Goal: Obtain resource: Download file/media

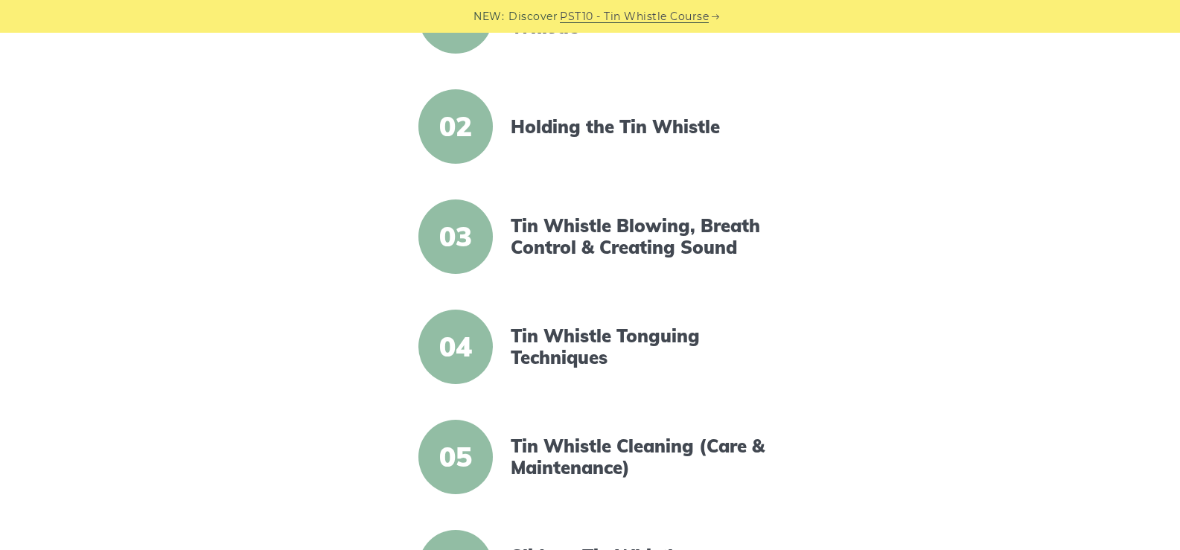
scroll to position [447, 0]
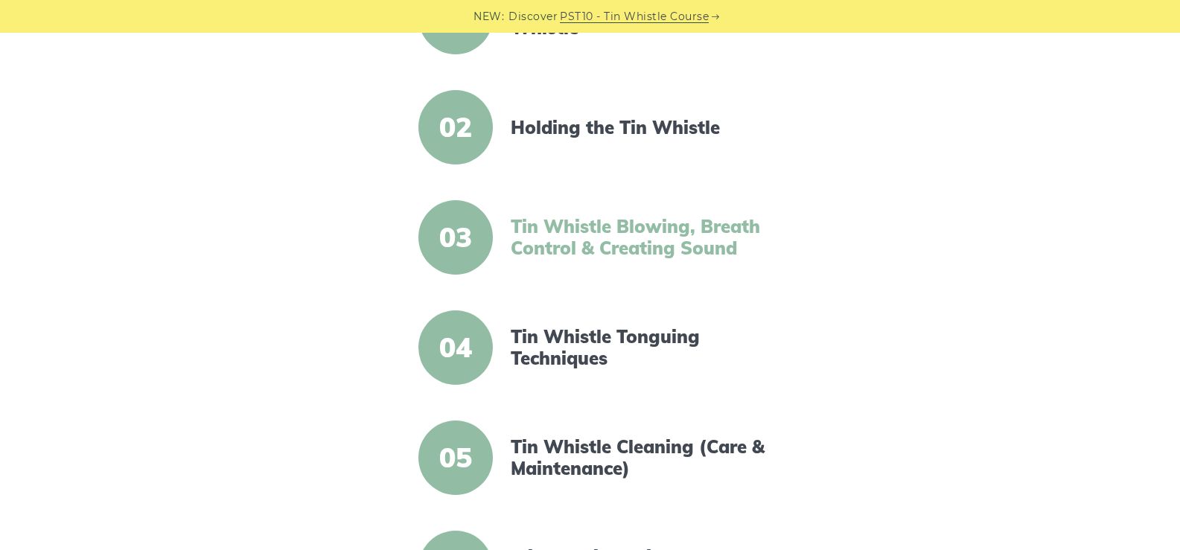
click at [641, 237] on link "Tin Whistle Blowing, Breath Control & Creating Sound" at bounding box center [639, 237] width 256 height 43
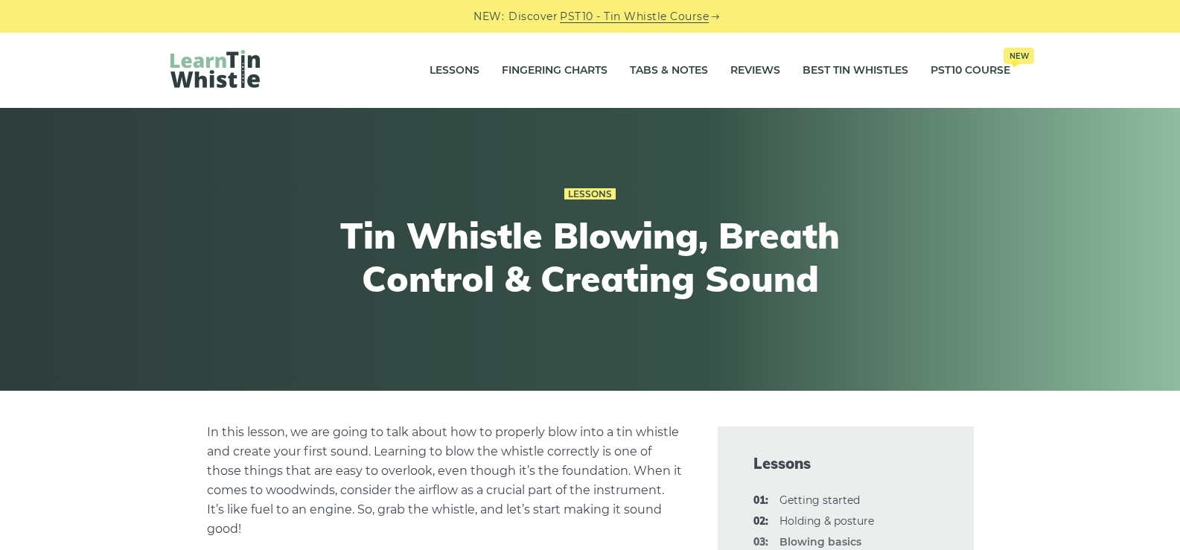
click at [227, 74] on img at bounding box center [214, 69] width 89 height 38
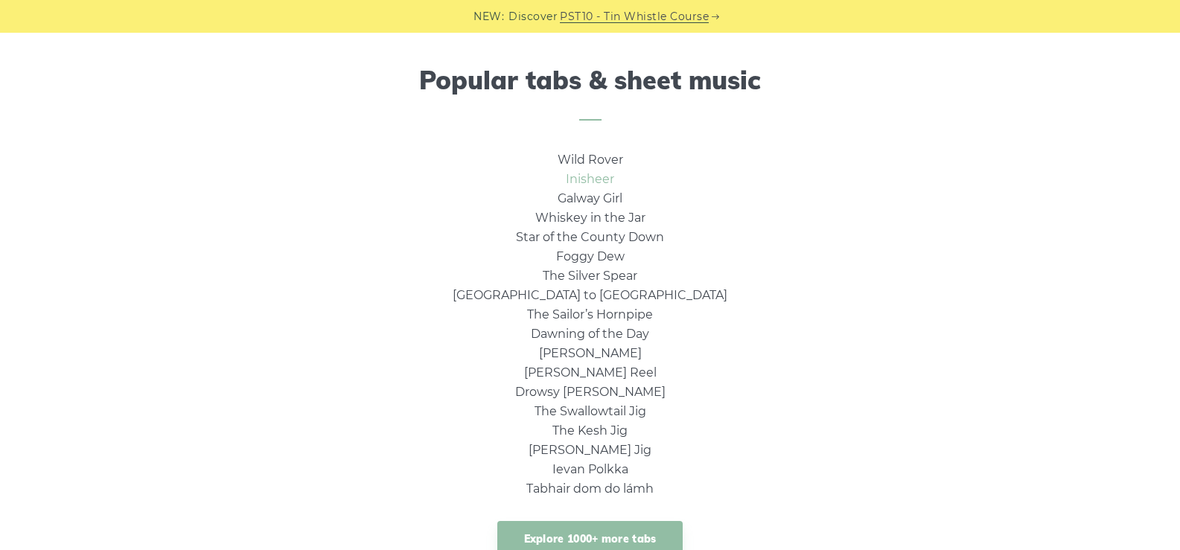
click at [593, 177] on link "Inisheer" at bounding box center [590, 179] width 48 height 14
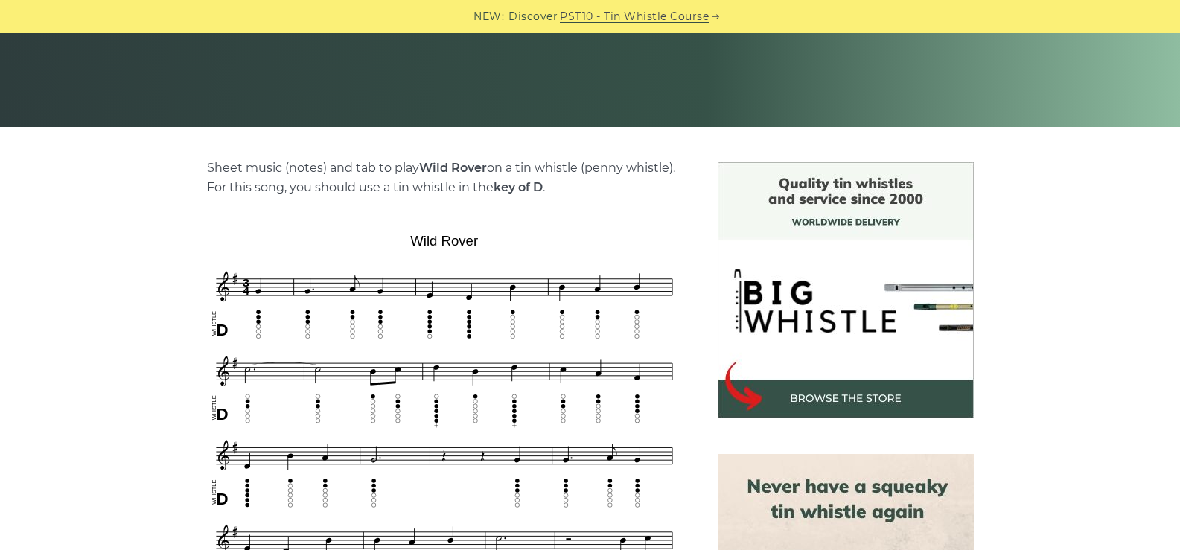
scroll to position [298, 0]
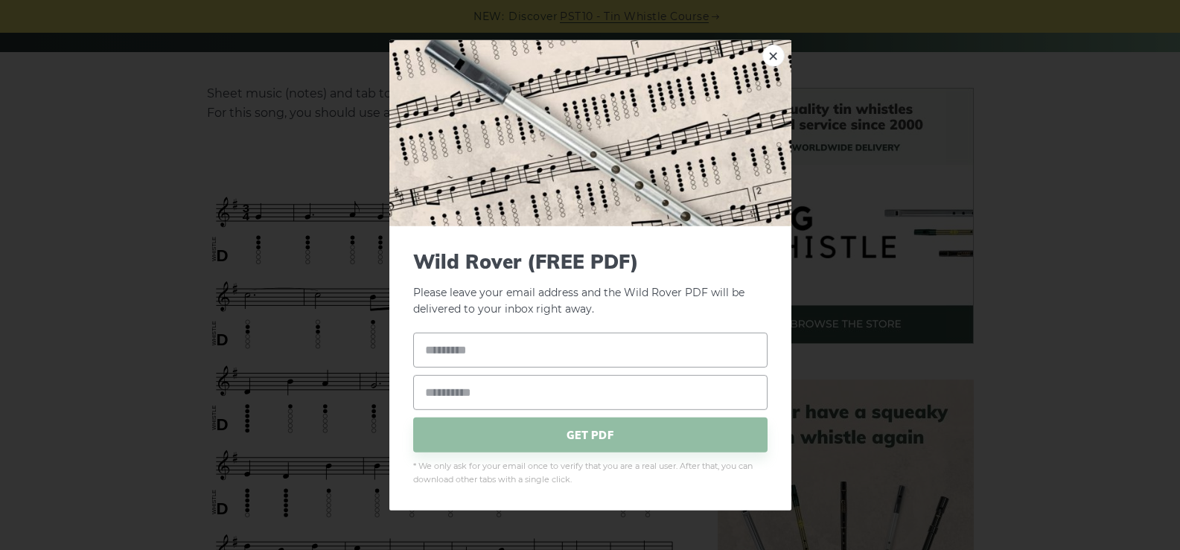
scroll to position [223, 0]
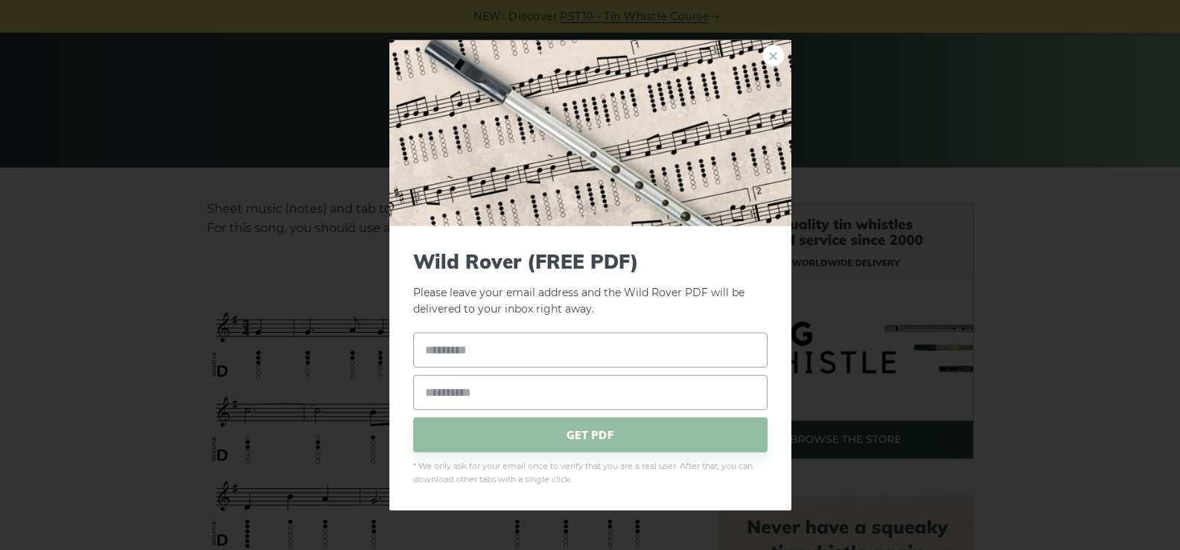
click at [771, 55] on link "×" at bounding box center [773, 55] width 22 height 22
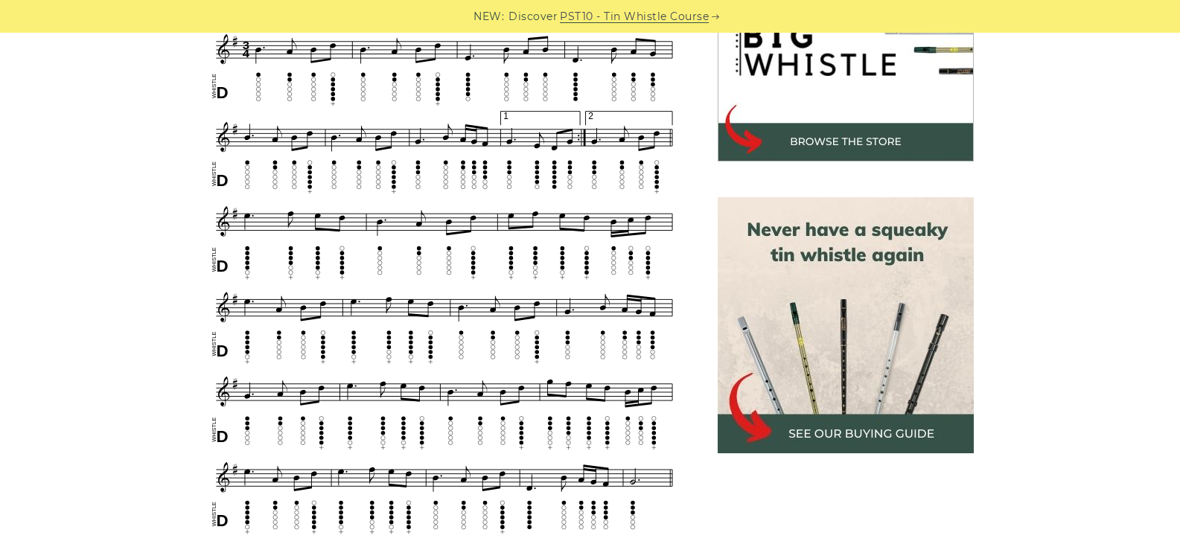
scroll to position [1068, 0]
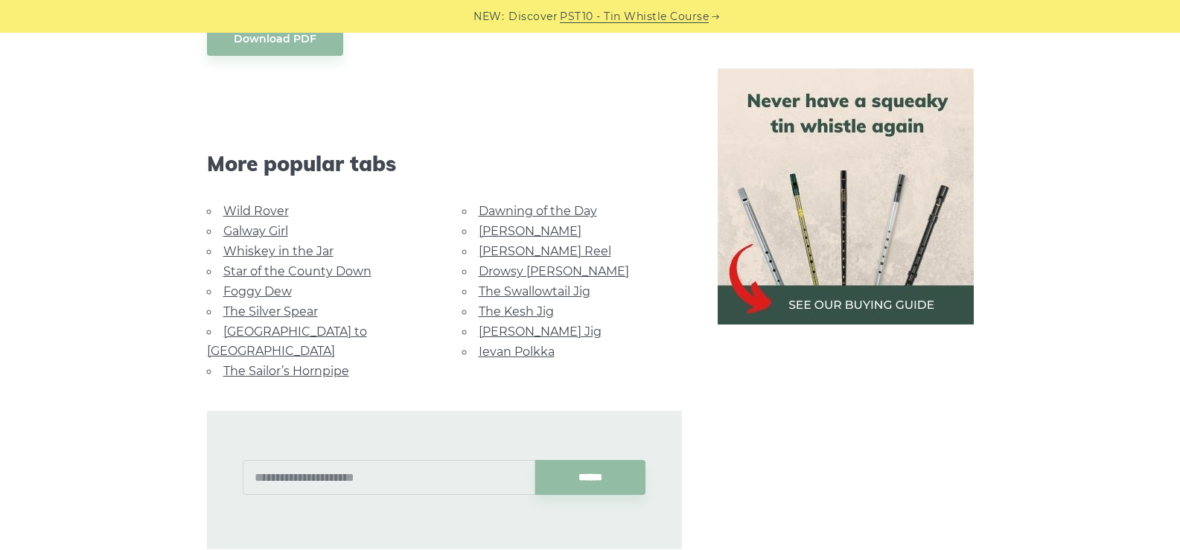
click at [254, 364] on link "The Sailor’s Hornpipe" at bounding box center [286, 371] width 126 height 14
click at [239, 224] on link "Galway Girl" at bounding box center [255, 231] width 65 height 14
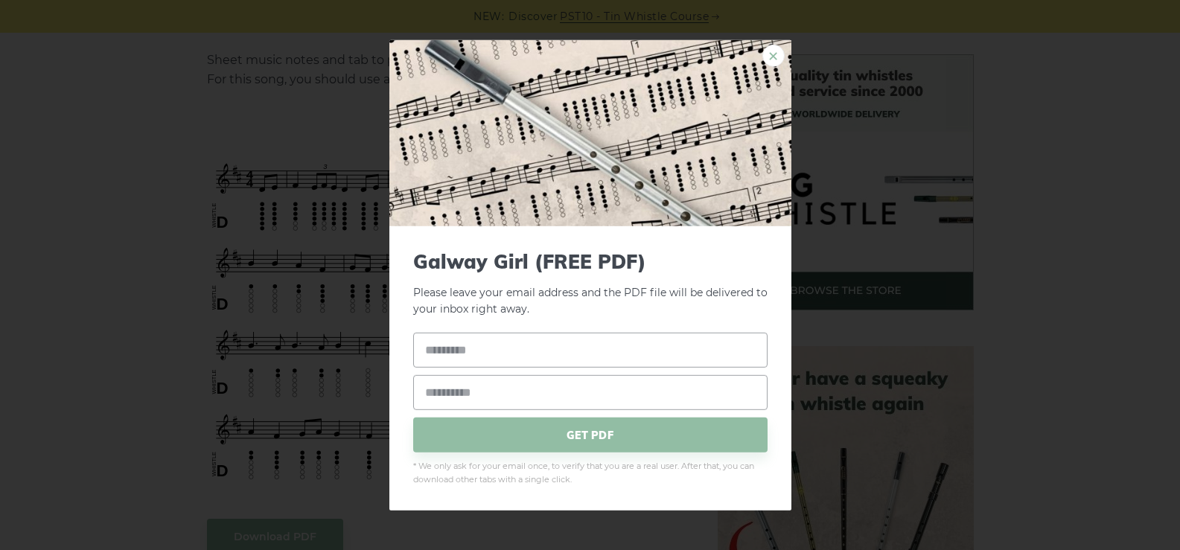
click at [771, 56] on link "×" at bounding box center [773, 55] width 22 height 22
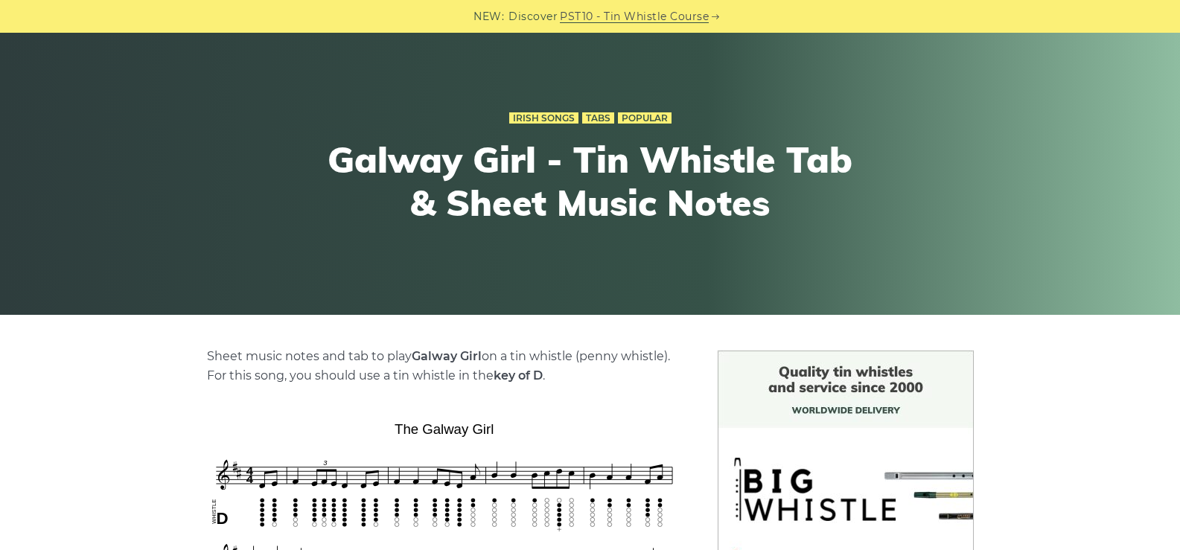
scroll to position [149, 0]
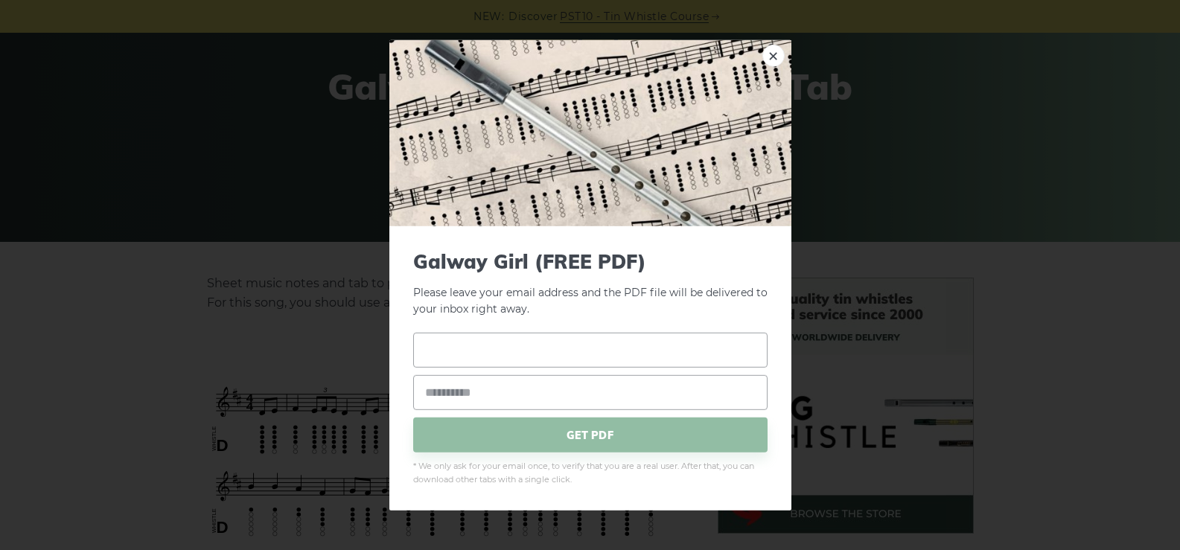
click at [455, 348] on input "text" at bounding box center [590, 350] width 354 height 35
type input "*"
click at [441, 385] on input "email" at bounding box center [590, 392] width 354 height 35
type input "**********"
click at [542, 435] on span "GET PDF" at bounding box center [590, 435] width 354 height 35
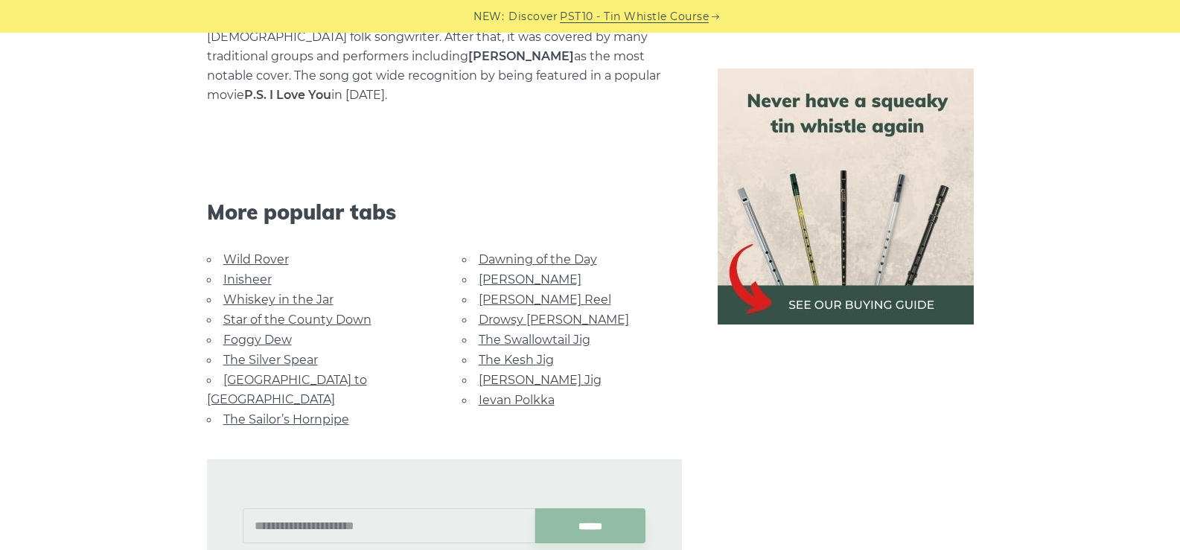
scroll to position [968, 0]
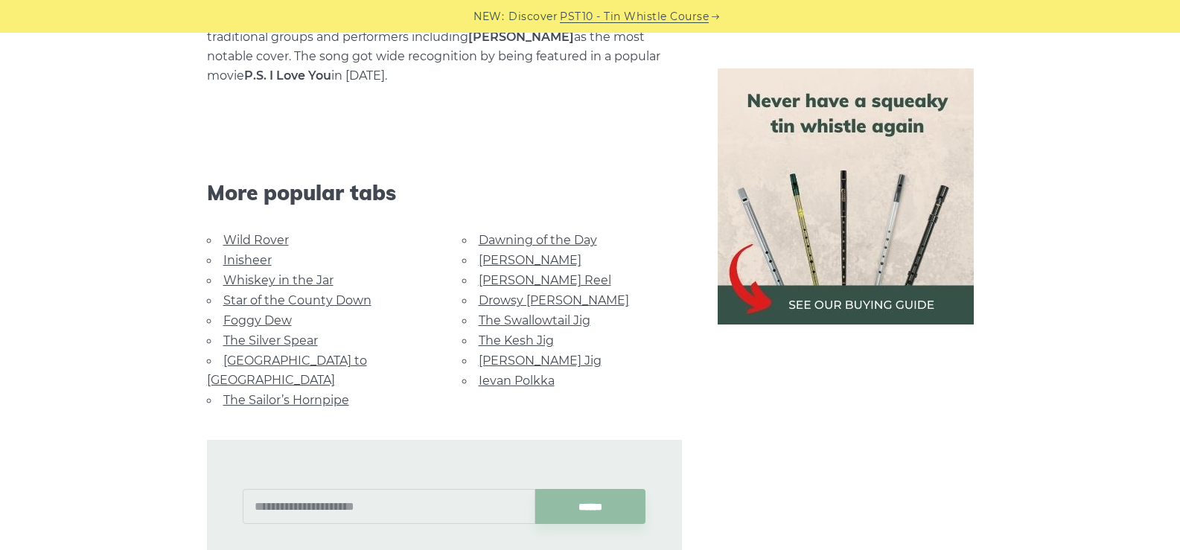
click at [243, 253] on link "Inisheer" at bounding box center [247, 260] width 48 height 14
click at [258, 273] on link "Whiskey in the Jar" at bounding box center [278, 280] width 110 height 14
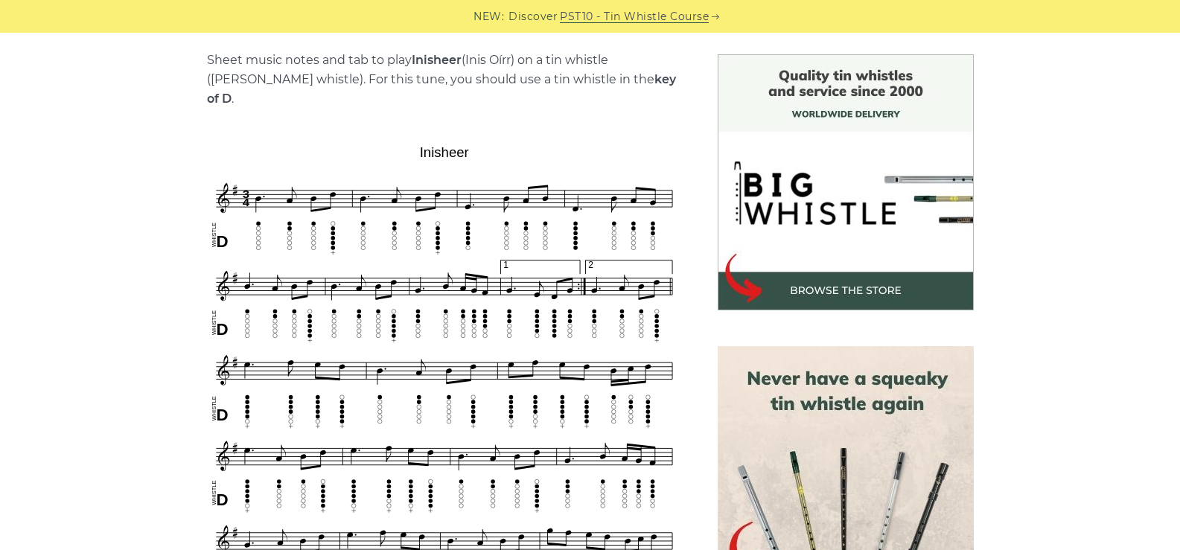
scroll to position [74, 0]
